Goal: Check status: Check status

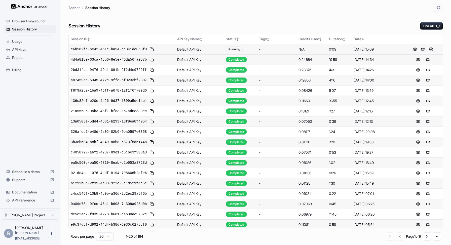
click at [423, 51] on button at bounding box center [423, 49] width 6 height 6
click at [107, 50] on span "c6b582fa-bc42-461c-ba54-ca341de053f0" at bounding box center [109, 49] width 76 height 5
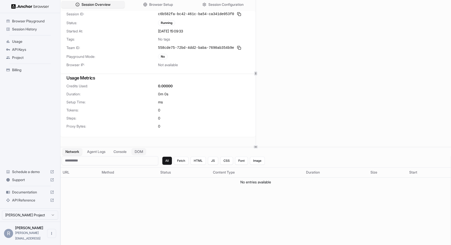
click at [137, 149] on button "DOM" at bounding box center [138, 151] width 15 height 7
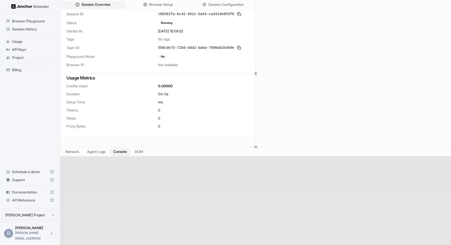
click at [126, 150] on button "Console" at bounding box center [120, 151] width 20 height 7
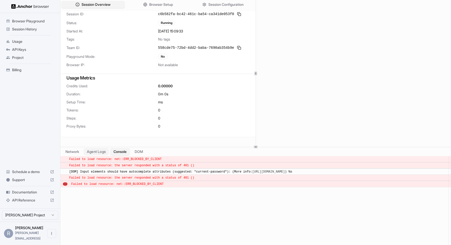
click at [96, 151] on button "Agent Logs" at bounding box center [96, 151] width 25 height 7
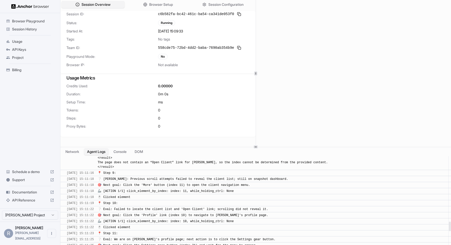
scroll to position [886, 0]
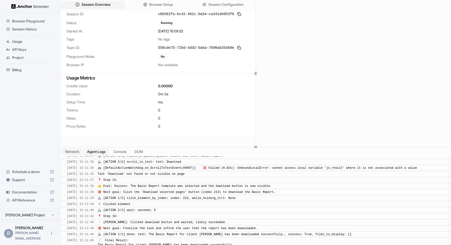
click at [74, 150] on button "Network" at bounding box center [72, 151] width 20 height 7
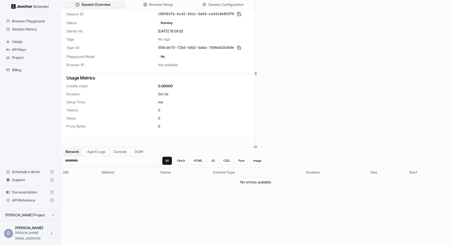
click at [239, 15] on button at bounding box center [239, 14] width 6 height 6
click at [207, 8] on div "Session Overview Browser Setup Session Configuration" at bounding box center [157, 4] width 195 height 9
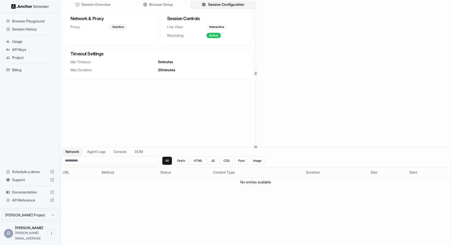
click at [209, 4] on span "Session Configuration" at bounding box center [226, 4] width 36 height 5
click at [103, 1] on button "Session Overview" at bounding box center [92, 4] width 65 height 7
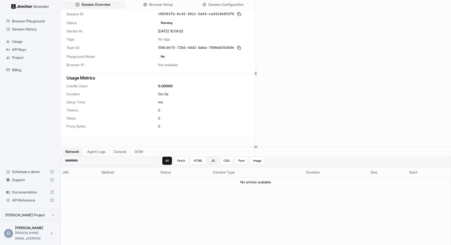
click at [208, 159] on button "JS" at bounding box center [213, 161] width 10 height 8
click at [196, 160] on button "HTML" at bounding box center [198, 161] width 15 height 8
click at [178, 158] on button "Fetch" at bounding box center [181, 161] width 15 height 8
click at [166, 159] on button "All" at bounding box center [167, 161] width 10 height 8
click at [108, 150] on button "Agent Logs" at bounding box center [96, 151] width 25 height 7
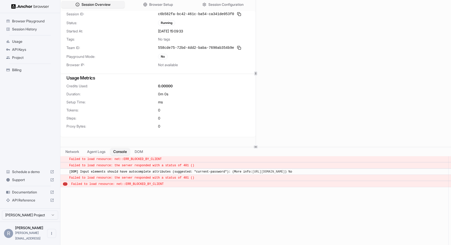
click at [120, 150] on button "Console" at bounding box center [120, 151] width 20 height 7
click at [142, 151] on button "DOM" at bounding box center [138, 151] width 15 height 7
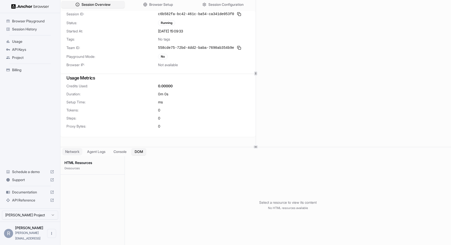
click at [74, 152] on button "Network" at bounding box center [72, 151] width 20 height 7
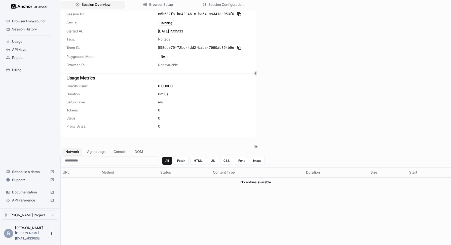
click at [84, 9] on div "Session Overview Browser Setup Session Configuration" at bounding box center [157, 4] width 195 height 9
click at [86, 4] on span "Session Overview" at bounding box center [96, 4] width 30 height 5
click at [95, 3] on span "Session Overview" at bounding box center [96, 4] width 30 height 5
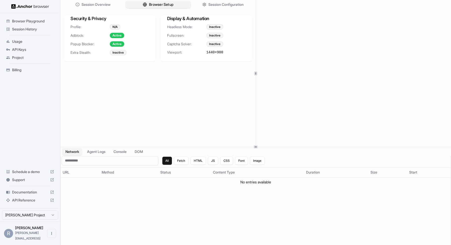
click at [152, 2] on button "Browser Setup" at bounding box center [157, 4] width 65 height 7
click at [222, 7] on span "Session Configuration" at bounding box center [226, 4] width 36 height 5
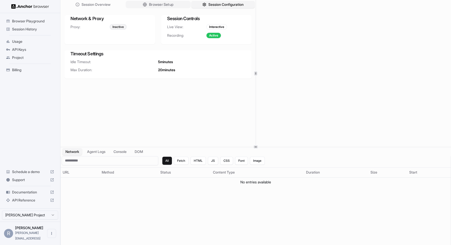
click at [167, 5] on span "Browser Setup" at bounding box center [161, 4] width 24 height 5
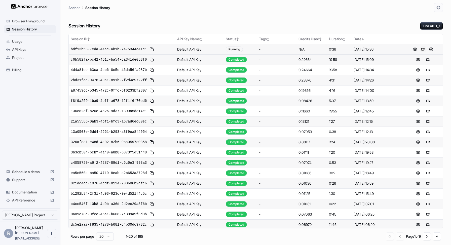
click at [423, 50] on button at bounding box center [423, 49] width 6 height 6
click at [433, 51] on button at bounding box center [431, 49] width 6 height 6
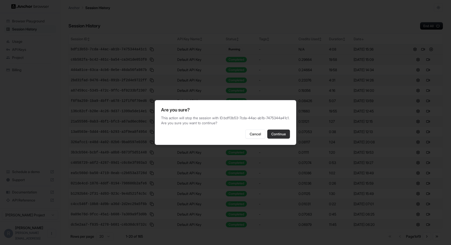
click at [280, 133] on button "Continue" at bounding box center [278, 134] width 23 height 9
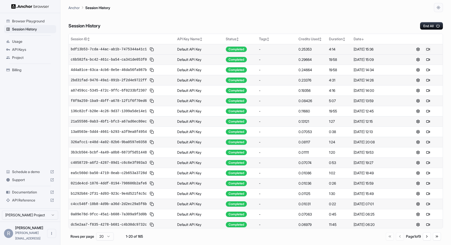
click at [428, 49] on button at bounding box center [428, 49] width 6 height 6
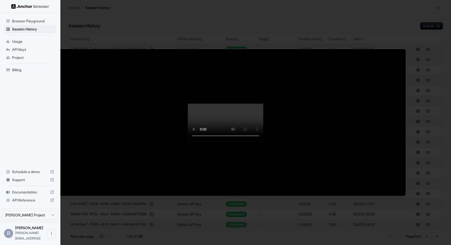
click at [414, 49] on div at bounding box center [225, 122] width 451 height 245
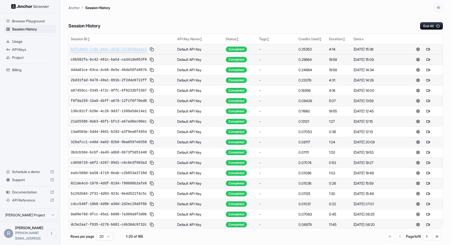
click at [124, 47] on span "bdf13b53-7cda-44ac-ab1b-7475344a41c1" at bounding box center [109, 49] width 76 height 5
click at [422, 49] on button at bounding box center [423, 49] width 6 height 6
click at [74, 48] on span "3df512eb-f325-41ca-bae6-4f3ddea32632" at bounding box center [109, 49] width 76 height 5
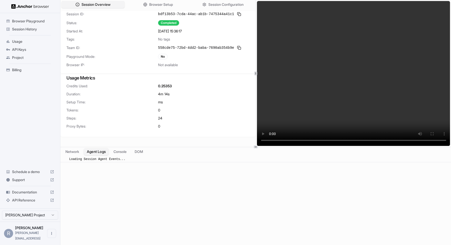
click at [96, 150] on button "Agent Logs" at bounding box center [96, 151] width 25 height 7
